Goal: Task Accomplishment & Management: Manage account settings

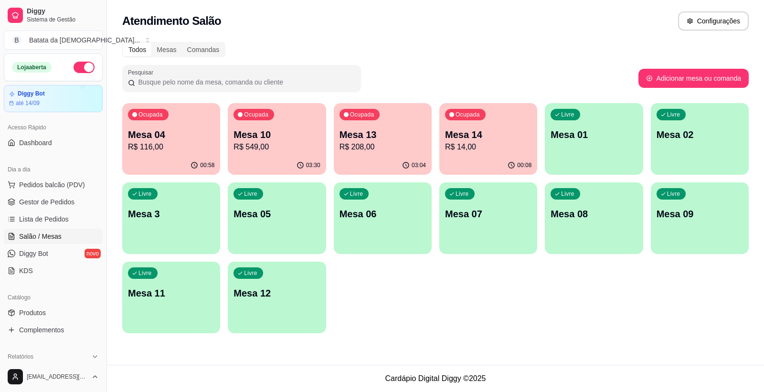
click at [480, 145] on p "R$ 14,00" at bounding box center [488, 146] width 86 height 11
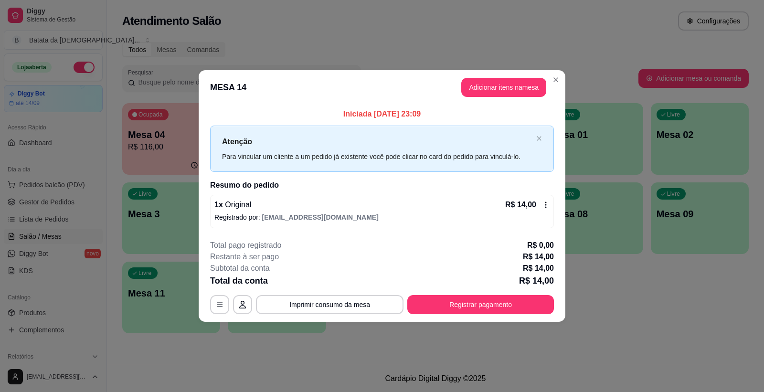
click at [503, 97] on header "MESA 14 Adicionar itens na mesa" at bounding box center [382, 87] width 367 height 34
drag, startPoint x: 504, startPoint y: 97, endPoint x: 508, endPoint y: 95, distance: 5.1
click at [504, 97] on header "MESA 14 Adicionar itens na mesa" at bounding box center [382, 87] width 367 height 34
click at [508, 95] on button "Adicionar itens na mesa" at bounding box center [503, 87] width 85 height 19
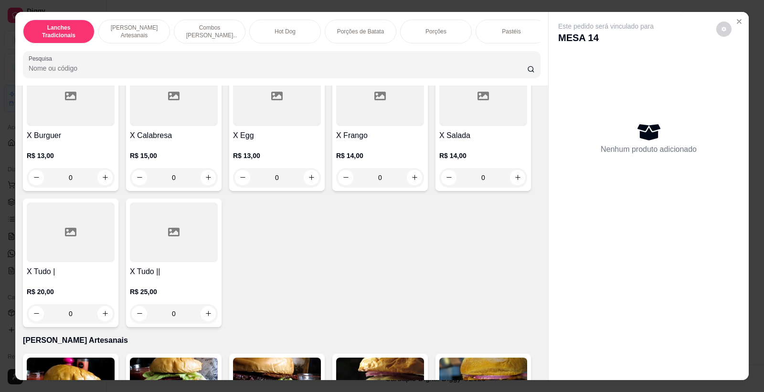
scroll to position [212, 0]
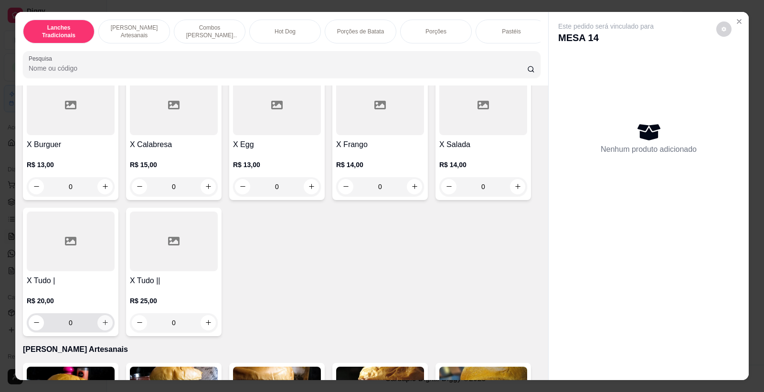
click at [104, 326] on icon "increase-product-quantity" at bounding box center [105, 322] width 7 height 7
type input "1"
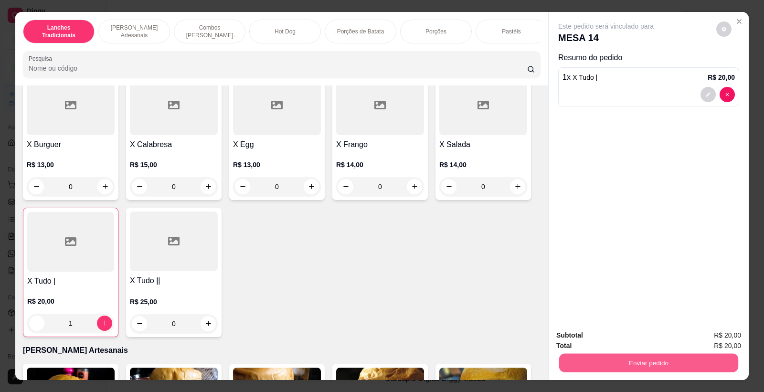
click at [583, 360] on button "Enviar pedido" at bounding box center [648, 363] width 179 height 19
click at [586, 341] on button "Não registrar e enviar pedido" at bounding box center [616, 340] width 99 height 18
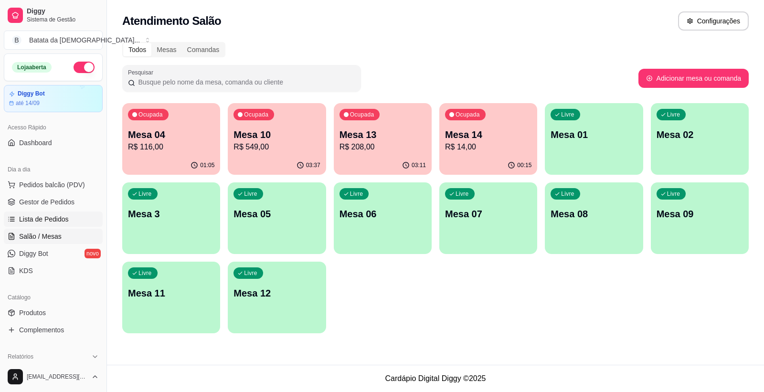
click at [50, 222] on span "Lista de Pedidos" at bounding box center [44, 219] width 50 height 10
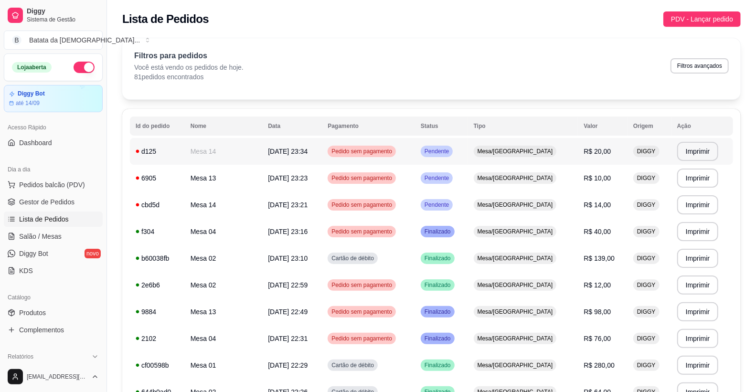
click at [322, 138] on td "[DATE] 23:34" at bounding box center [292, 151] width 60 height 27
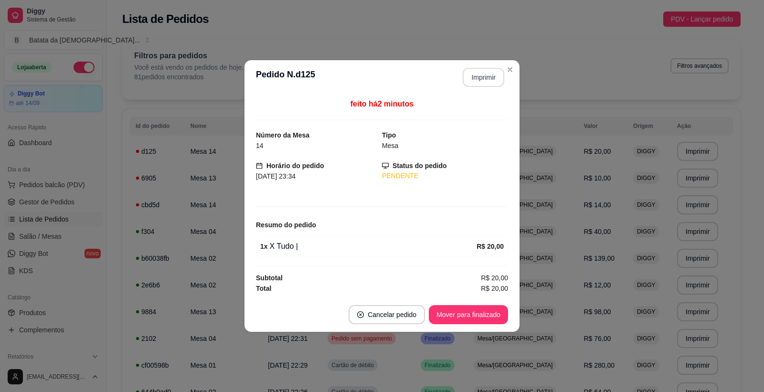
click at [471, 74] on button "Imprimir" at bounding box center [484, 77] width 42 height 19
click at [743, 215] on div "**********" at bounding box center [382, 196] width 764 height 392
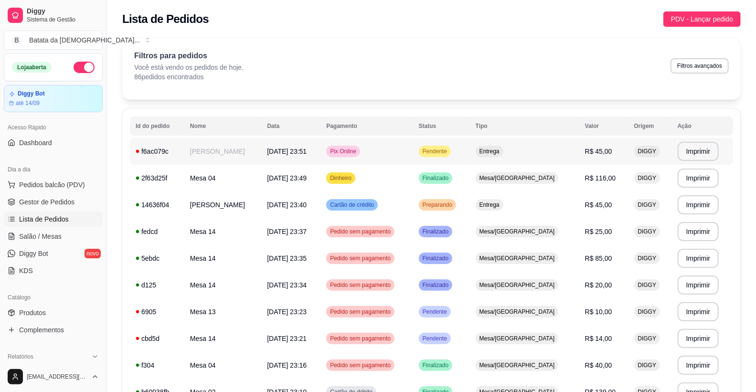
click at [282, 142] on td "[DATE] 23:51" at bounding box center [290, 151] width 59 height 27
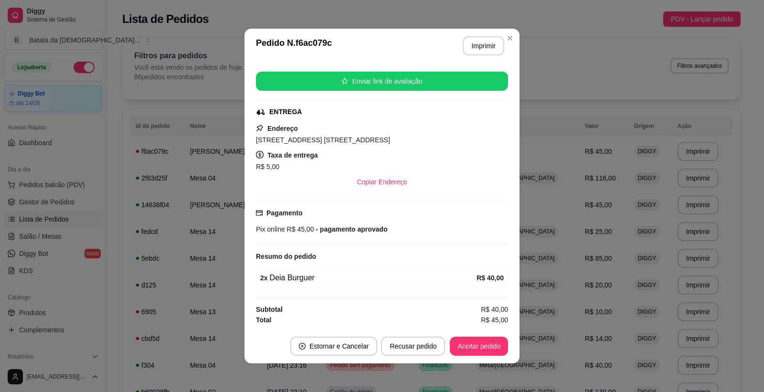
scroll to position [2, 0]
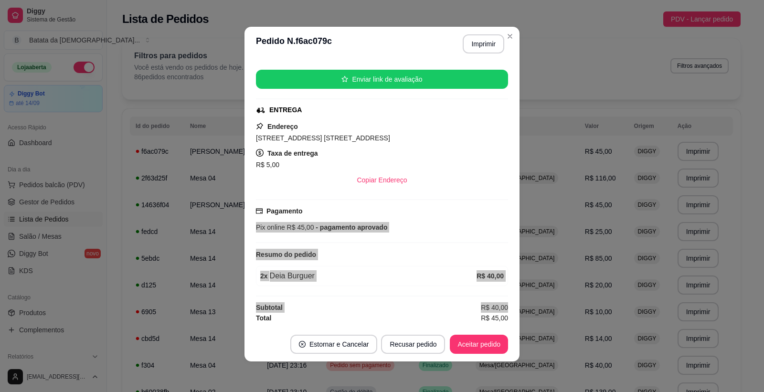
drag, startPoint x: 502, startPoint y: 270, endPoint x: 521, endPoint y: 306, distance: 40.8
click at [524, 307] on div "**********" at bounding box center [382, 196] width 764 height 392
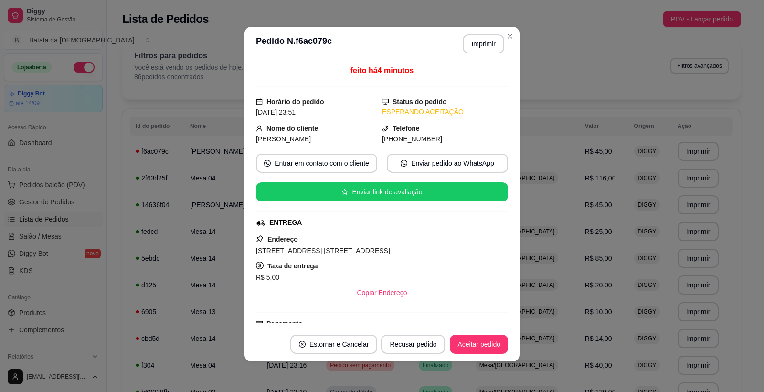
scroll to position [0, 0]
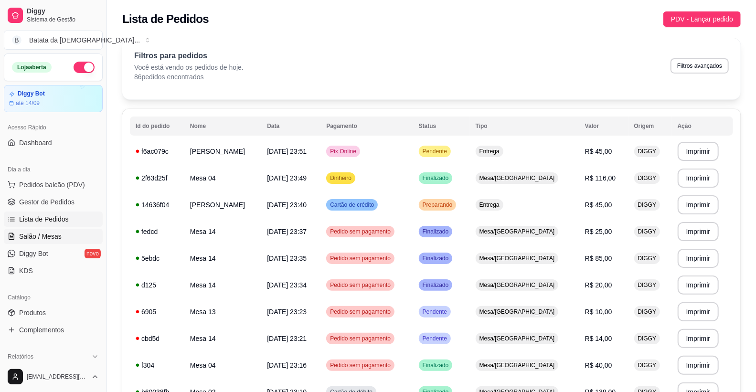
click at [49, 237] on span "Salão / Mesas" at bounding box center [40, 237] width 42 height 10
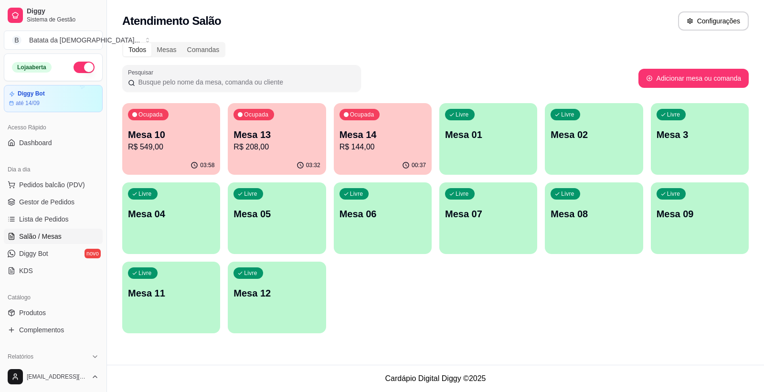
click at [375, 159] on div "00:37" at bounding box center [383, 165] width 98 height 19
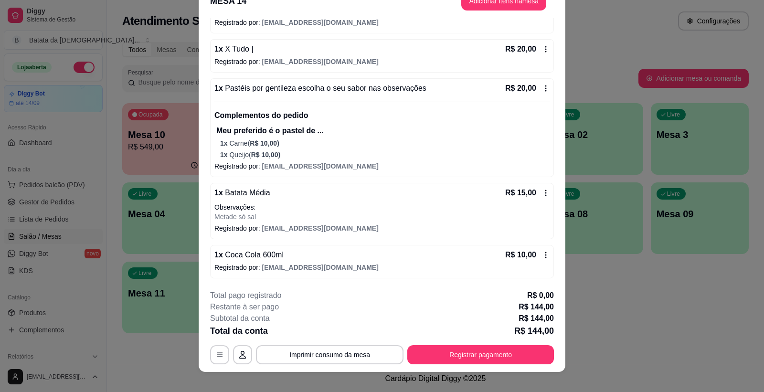
scroll to position [29, 0]
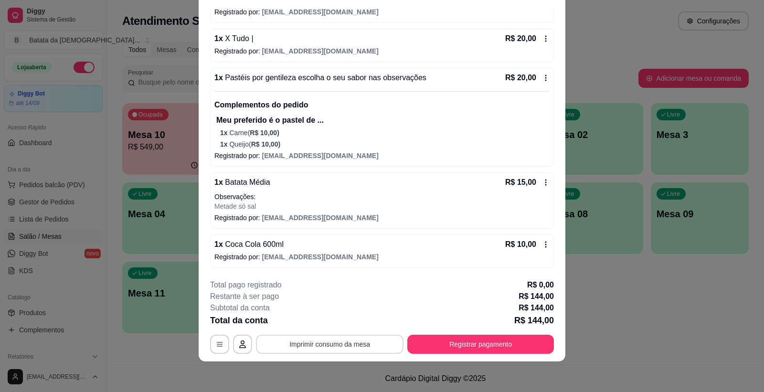
click at [347, 342] on button "Imprimir consumo da mesa" at bounding box center [330, 344] width 148 height 19
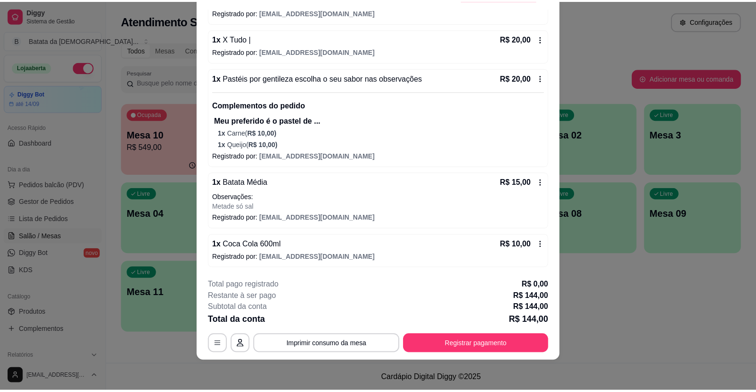
scroll to position [0, 0]
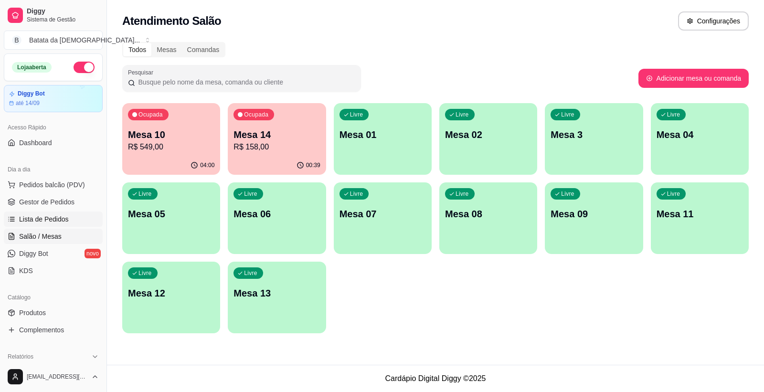
click at [22, 219] on span "Lista de Pedidos" at bounding box center [44, 219] width 50 height 10
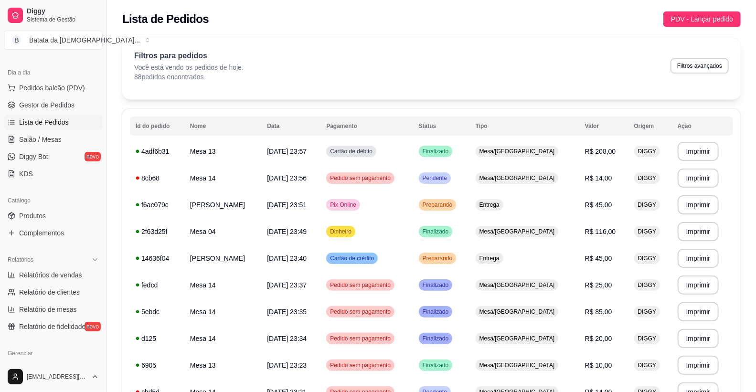
scroll to position [106, 0]
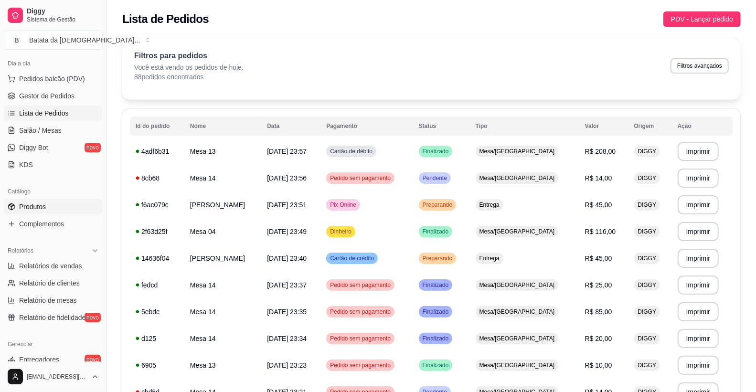
click at [46, 201] on link "Produtos" at bounding box center [53, 206] width 99 height 15
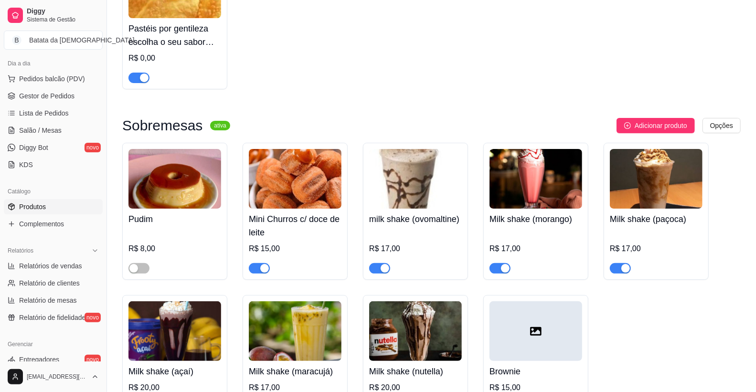
scroll to position [2333, 0]
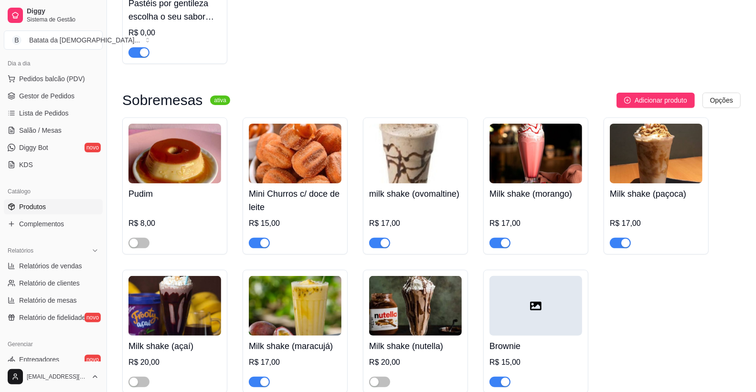
click at [174, 12] on h4 "Pastéis por gentileza escolha o seu sabor nas observações" at bounding box center [174, 10] width 93 height 27
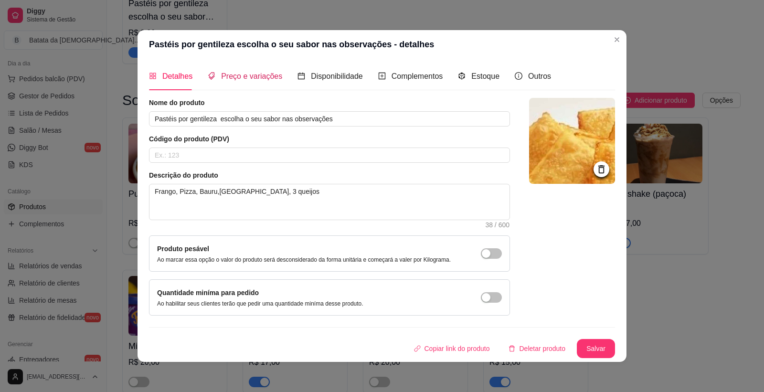
click at [251, 73] on span "Preço e variações" at bounding box center [251, 76] width 61 height 8
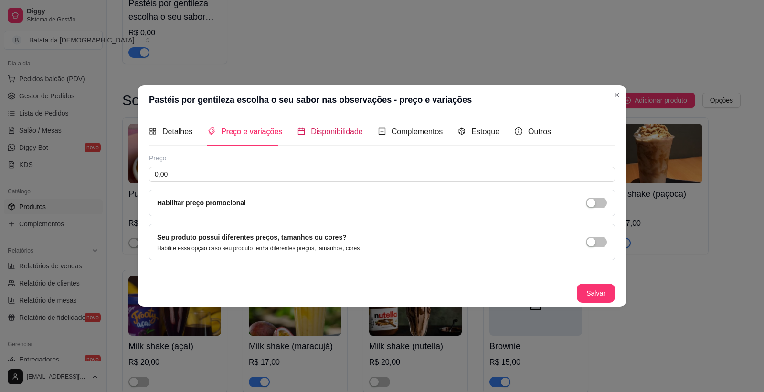
click at [329, 136] on div "Disponibilidade" at bounding box center [329, 132] width 65 height 12
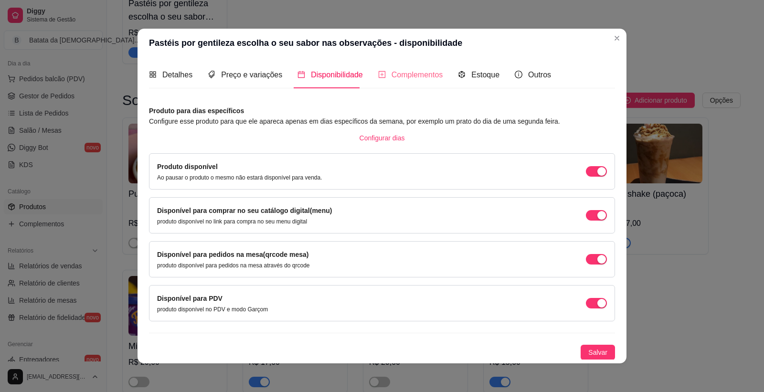
drag, startPoint x: 417, startPoint y: 55, endPoint x: 411, endPoint y: 67, distance: 13.7
click at [412, 63] on section "Pastéis por gentileza escolha o seu sabor nas observações - disponibilidade Det…" at bounding box center [381, 196] width 489 height 335
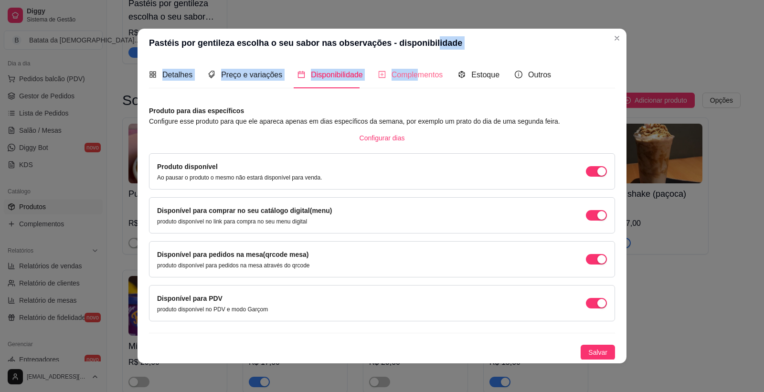
click at [411, 67] on div "Complementos" at bounding box center [410, 74] width 65 height 27
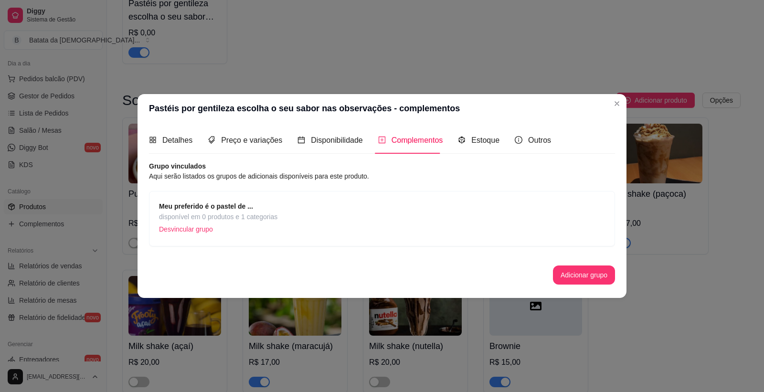
click at [152, 196] on div "Meu preferido é o pastel de ... disponível em 0 produtos e 1 categorias Desvinc…" at bounding box center [382, 218] width 466 height 55
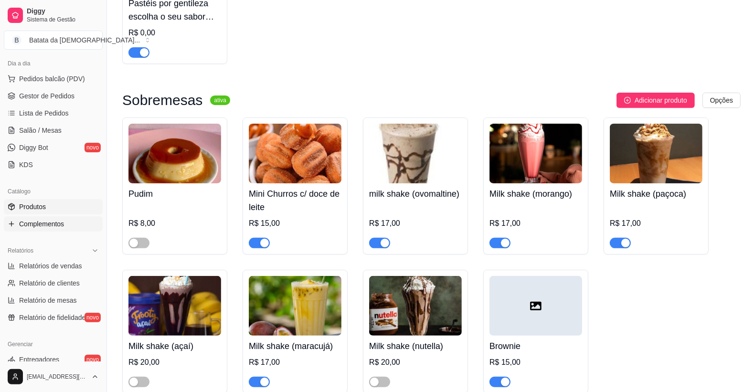
click at [71, 220] on link "Complementos" at bounding box center [53, 223] width 99 height 15
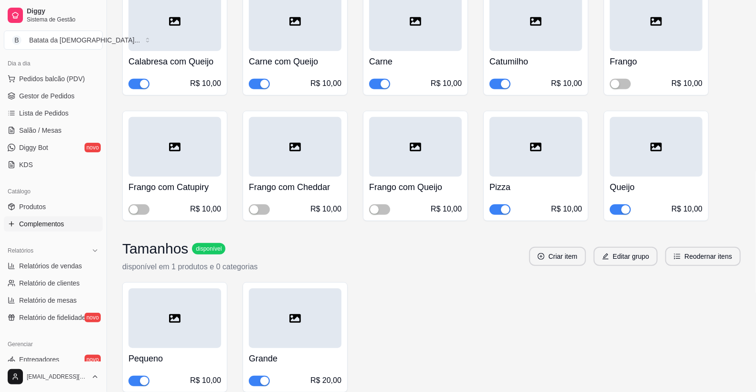
scroll to position [159, 0]
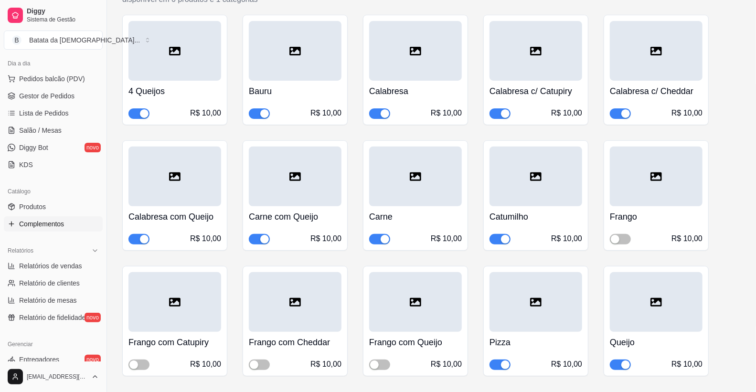
click at [383, 237] on div "button" at bounding box center [384, 239] width 9 height 9
click at [54, 110] on span "Lista de Pedidos" at bounding box center [44, 113] width 50 height 10
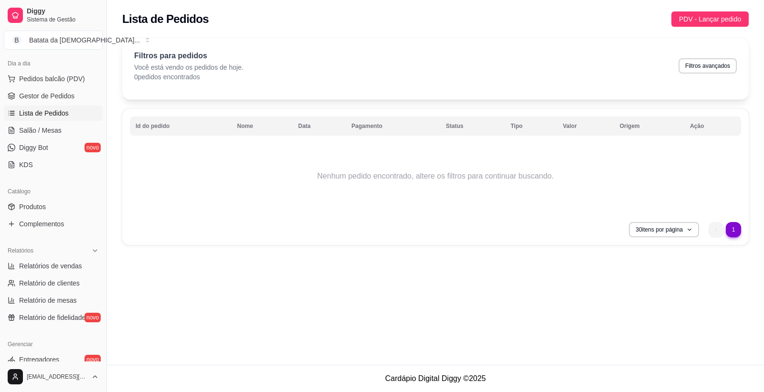
click at [25, 112] on span "Lista de Pedidos" at bounding box center [44, 113] width 50 height 10
